Goal: Check status: Check status

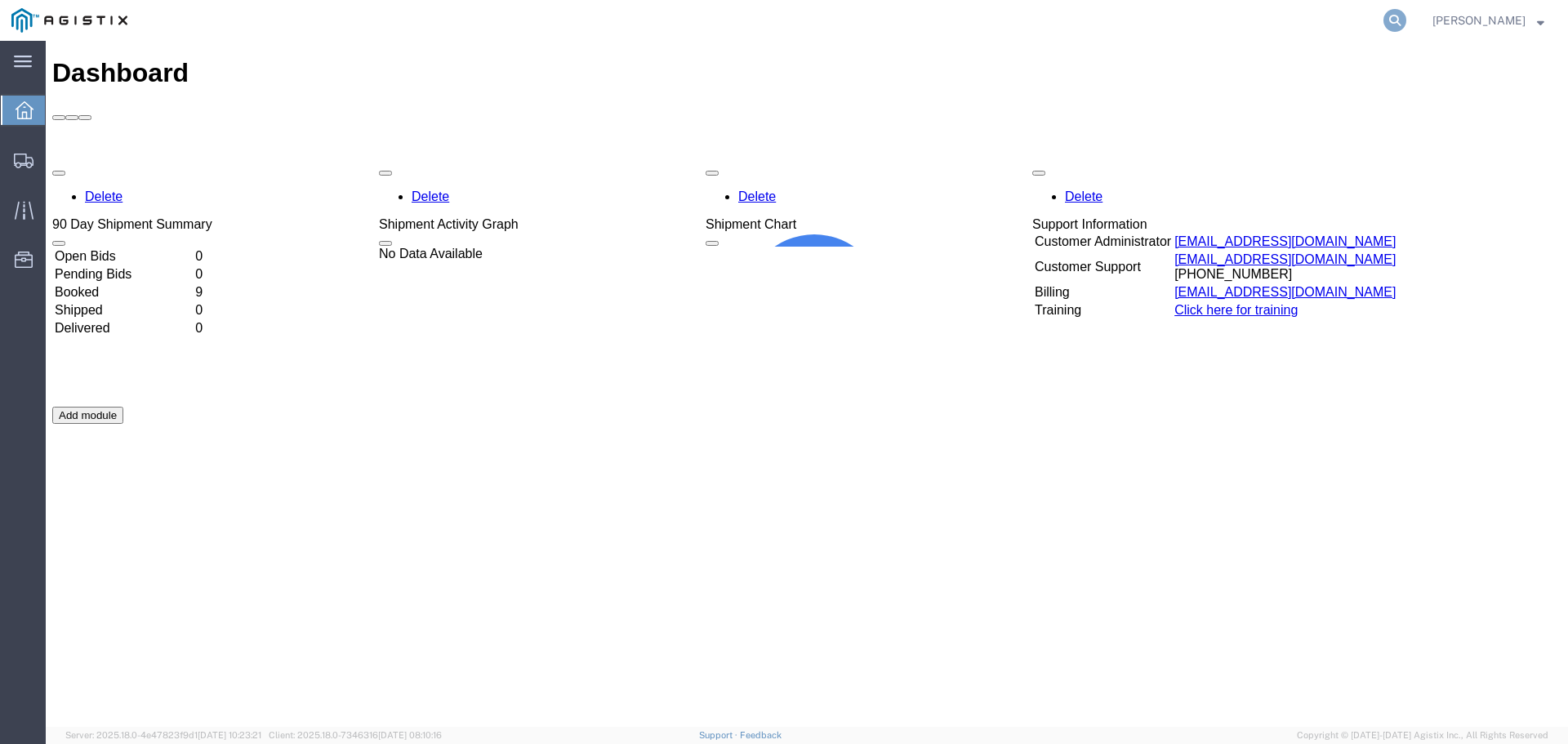
click at [1406, 20] on icon at bounding box center [1394, 20] width 22 height 22
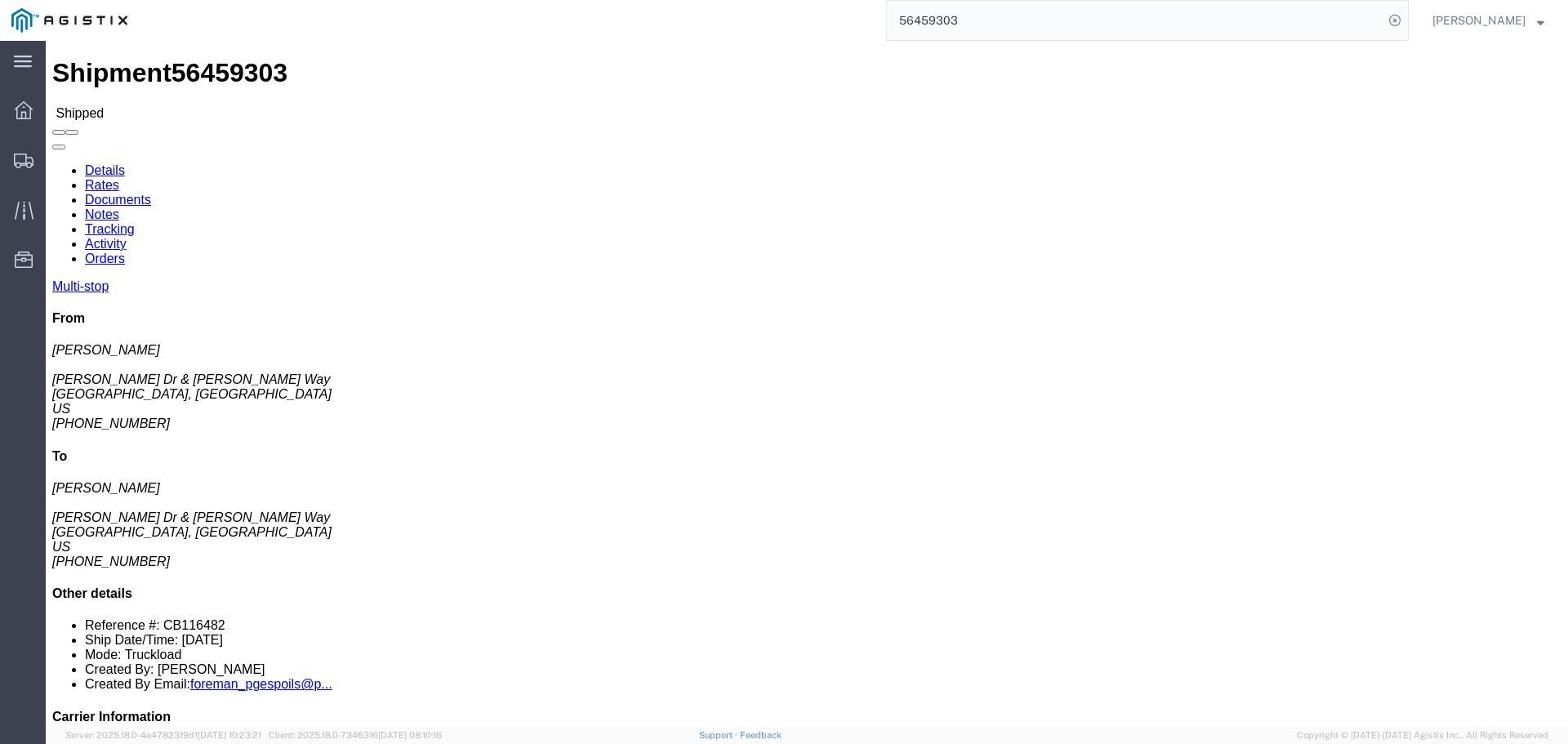
click at [999, 24] on input "56459303" at bounding box center [1135, 21] width 497 height 39
type input "5"
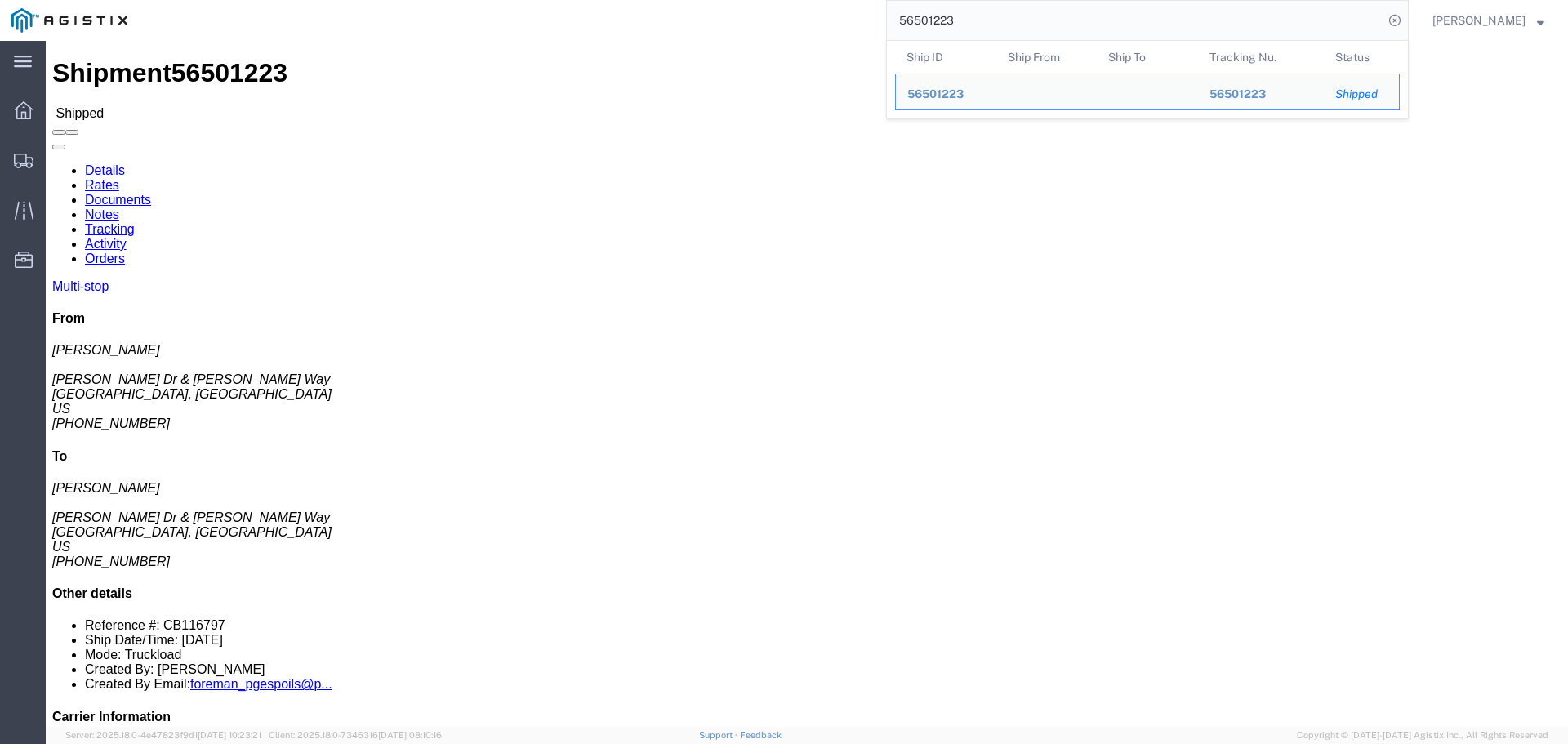
click at [993, 16] on input "56501223" at bounding box center [1135, 21] width 497 height 39
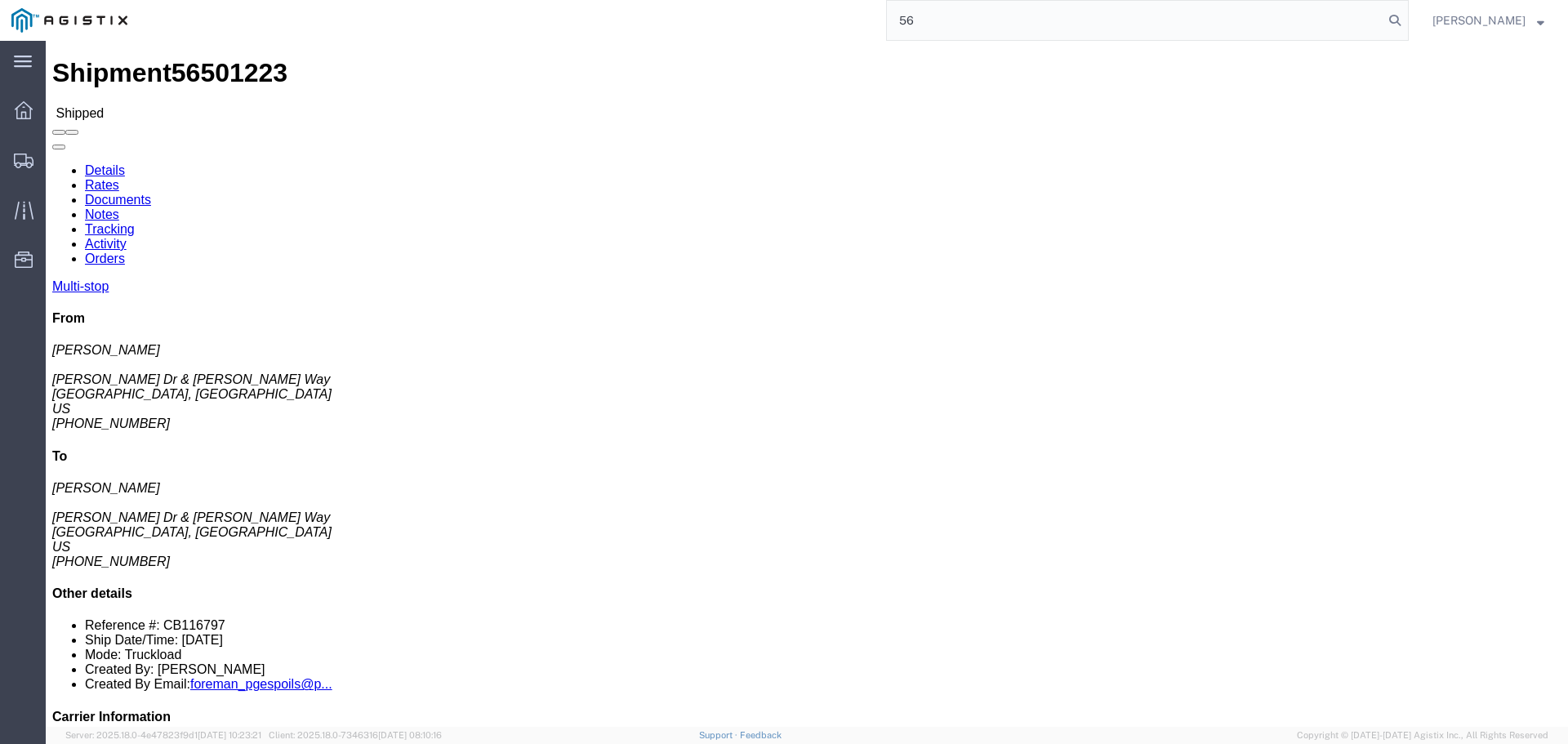
type input "5"
type input "56501256"
